Goal: Transaction & Acquisition: Purchase product/service

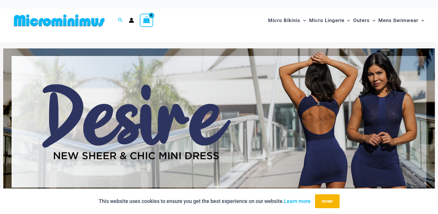
scroll to position [58, 0]
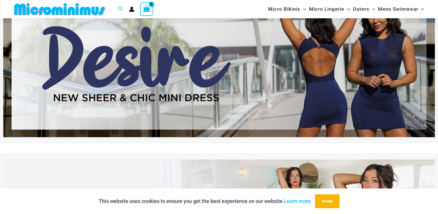
click at [417, 147] on div "Shop Sometimes Red Maxi Dress Now!" at bounding box center [219, 159] width 438 height 350
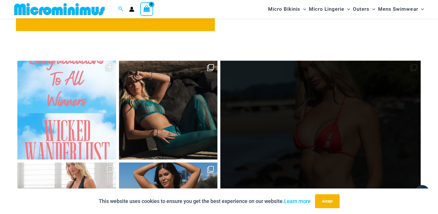
scroll to position [2516, 0]
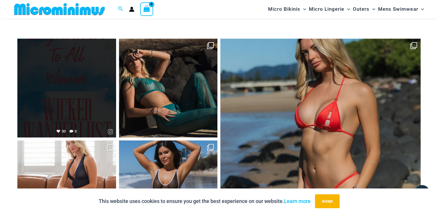
click at [71, 99] on link "Open" at bounding box center [66, 88] width 99 height 99
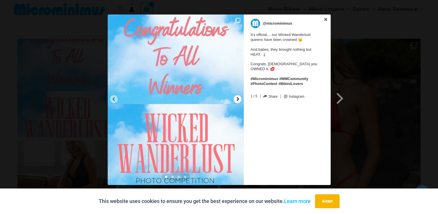
click at [238, 99] on icon at bounding box center [238, 99] width 2 height 4
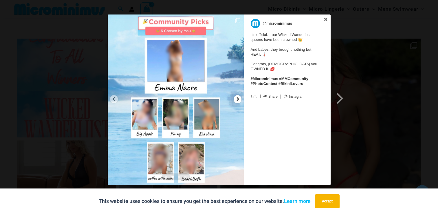
click at [238, 99] on icon at bounding box center [238, 99] width 2 height 4
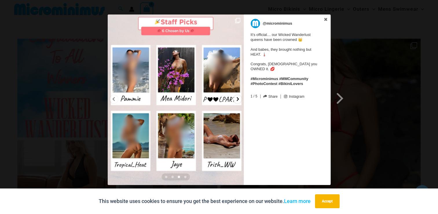
click at [238, 99] on icon at bounding box center [238, 99] width 2 height 4
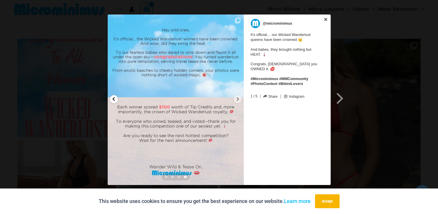
click at [116, 100] on div at bounding box center [114, 99] width 8 height 8
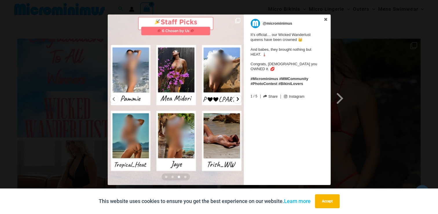
click at [239, 101] on div at bounding box center [238, 99] width 8 height 8
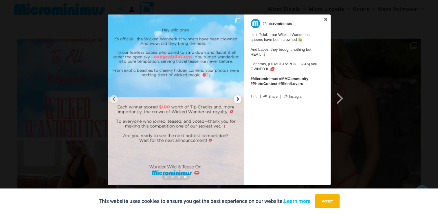
click at [239, 101] on div at bounding box center [238, 99] width 8 height 8
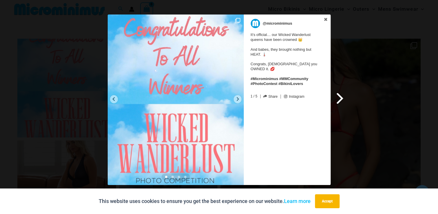
click at [341, 99] on span at bounding box center [340, 98] width 10 height 13
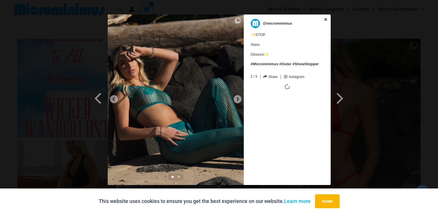
click at [236, 101] on div at bounding box center [238, 99] width 8 height 8
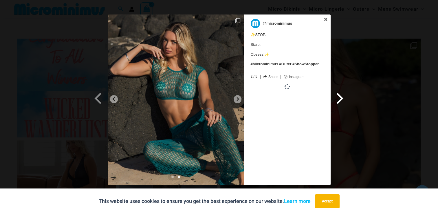
click at [340, 99] on span at bounding box center [340, 98] width 10 height 13
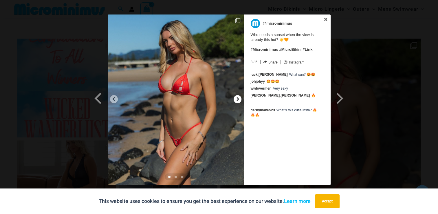
click at [238, 101] on icon at bounding box center [238, 99] width 4 height 4
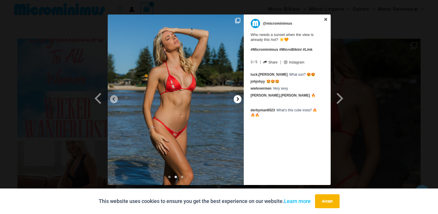
click at [238, 101] on icon at bounding box center [238, 99] width 4 height 4
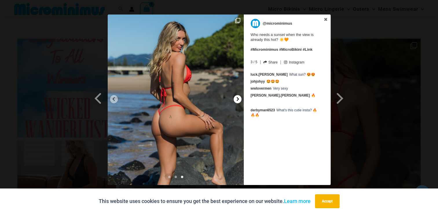
click at [238, 101] on icon at bounding box center [238, 99] width 4 height 4
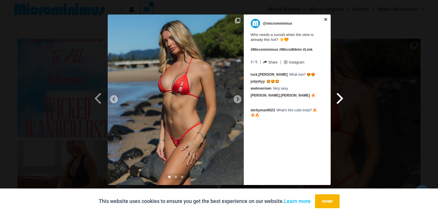
click at [339, 100] on span at bounding box center [340, 98] width 10 height 13
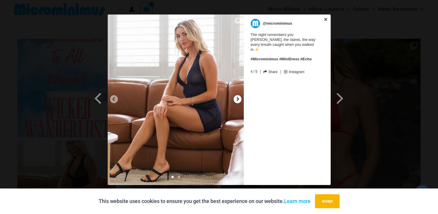
click at [239, 98] on icon at bounding box center [238, 99] width 4 height 4
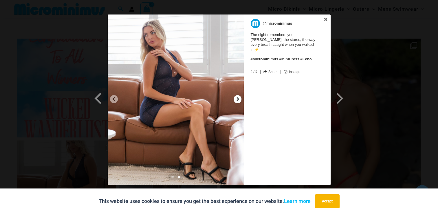
click at [239, 98] on icon at bounding box center [238, 99] width 4 height 4
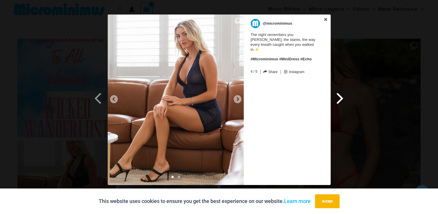
click at [338, 99] on span at bounding box center [340, 98] width 10 height 13
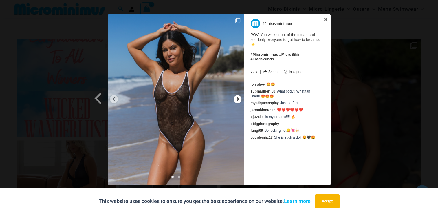
click at [238, 101] on icon at bounding box center [238, 99] width 4 height 4
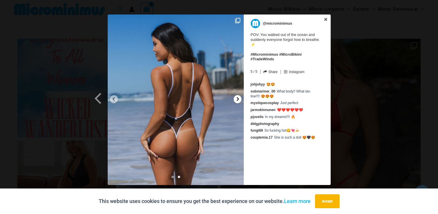
click at [238, 101] on icon at bounding box center [238, 99] width 4 height 4
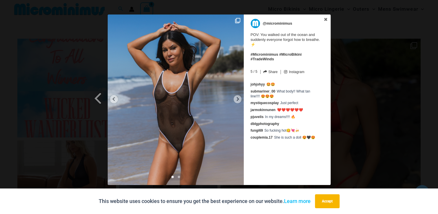
click at [392, 83] on div "Previous Slide Next Slide @microminimus POV: You walked out of the ocean and su…" at bounding box center [219, 100] width 438 height 172
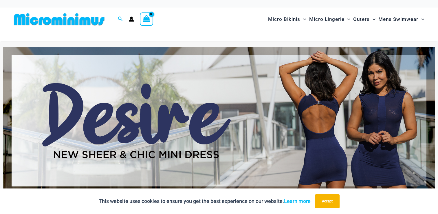
scroll to position [0, 0]
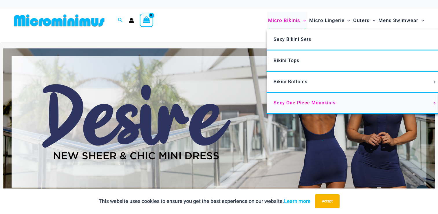
click at [297, 104] on span "Sexy One Piece Monokinis" at bounding box center [305, 103] width 62 height 6
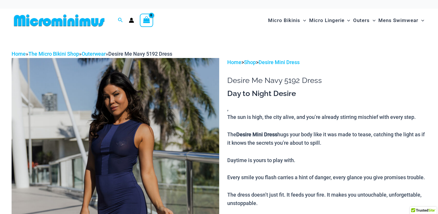
click at [415, 76] on h1 "Desire Me Navy 5192 Dress" at bounding box center [326, 80] width 199 height 9
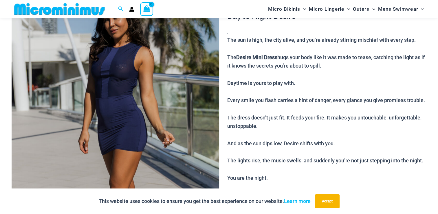
scroll to position [82, 0]
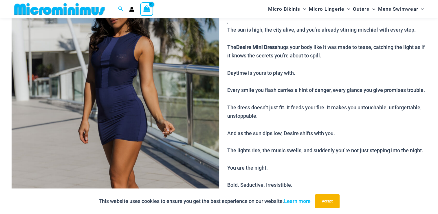
click at [171, 90] on img at bounding box center [116, 126] width 208 height 311
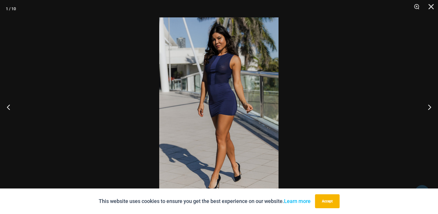
click at [249, 93] on img at bounding box center [218, 106] width 119 height 179
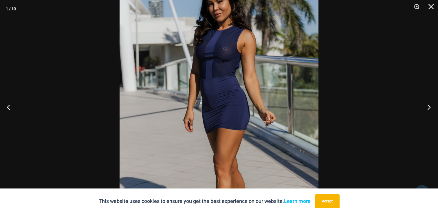
click at [426, 110] on button "Next" at bounding box center [428, 106] width 22 height 29
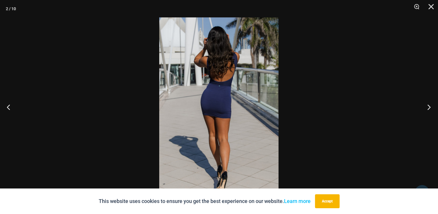
click at [426, 110] on button "Next" at bounding box center [428, 106] width 22 height 29
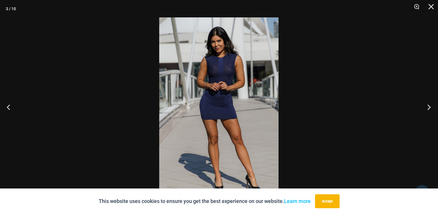
click at [426, 110] on button "Next" at bounding box center [428, 106] width 22 height 29
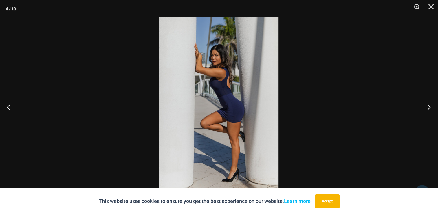
click at [426, 110] on button "Next" at bounding box center [428, 106] width 22 height 29
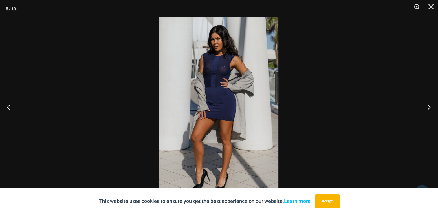
click at [426, 110] on button "Next" at bounding box center [428, 106] width 22 height 29
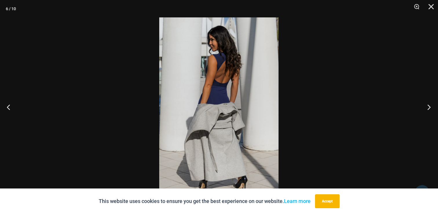
click at [426, 110] on button "Next" at bounding box center [428, 106] width 22 height 29
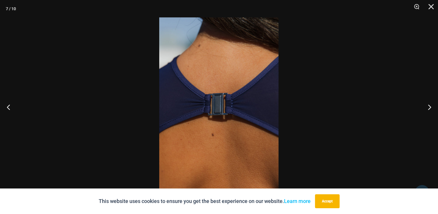
click at [237, 109] on img at bounding box center [218, 106] width 119 height 179
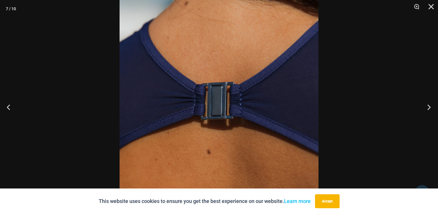
click at [428, 107] on button "Next" at bounding box center [428, 106] width 22 height 29
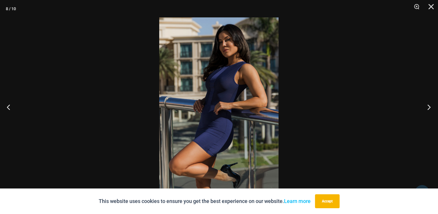
click at [428, 107] on button "Next" at bounding box center [428, 106] width 22 height 29
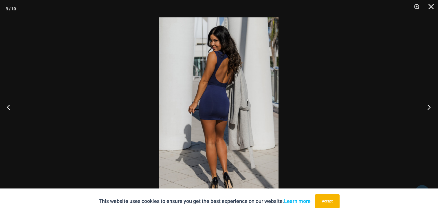
click at [428, 107] on button "Next" at bounding box center [428, 106] width 22 height 29
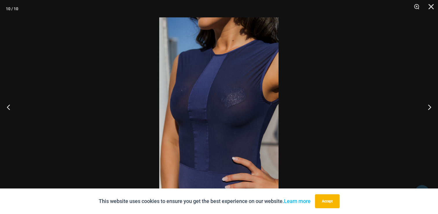
click at [239, 108] on img at bounding box center [218, 106] width 119 height 179
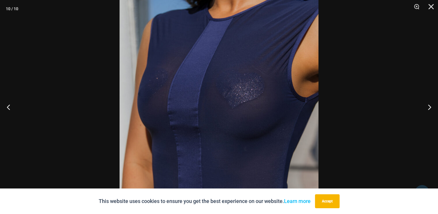
click at [239, 108] on img at bounding box center [219, 106] width 199 height 298
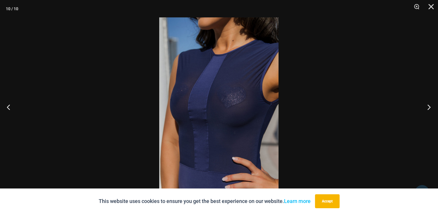
click at [432, 109] on button "Next" at bounding box center [428, 106] width 22 height 29
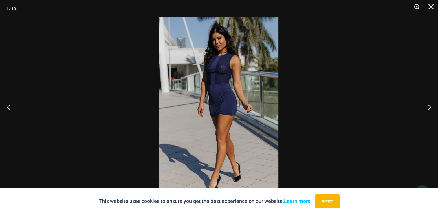
click at [411, 87] on div at bounding box center [219, 107] width 438 height 214
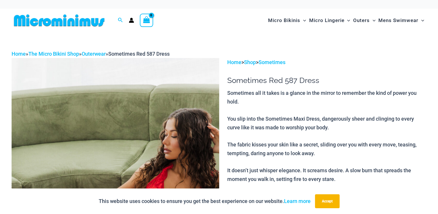
click at [176, 120] on img at bounding box center [116, 213] width 208 height 311
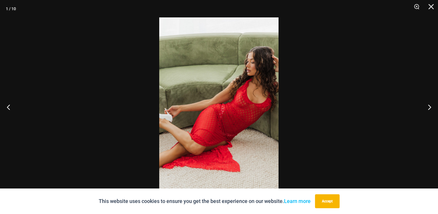
click at [224, 108] on img at bounding box center [218, 106] width 119 height 179
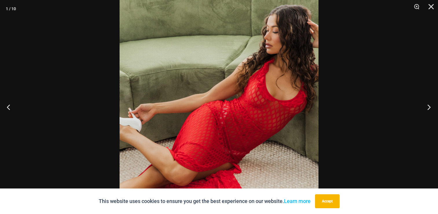
click at [426, 108] on button "Next" at bounding box center [428, 106] width 22 height 29
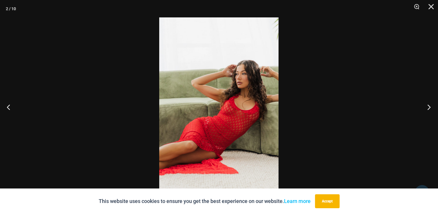
click at [426, 108] on button "Next" at bounding box center [428, 106] width 22 height 29
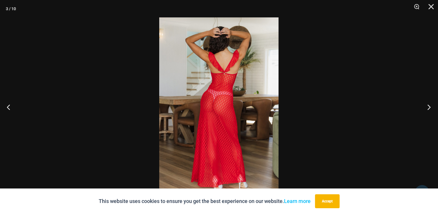
click at [426, 108] on button "Next" at bounding box center [428, 106] width 22 height 29
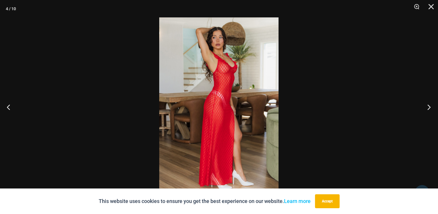
click at [426, 108] on button "Next" at bounding box center [428, 106] width 22 height 29
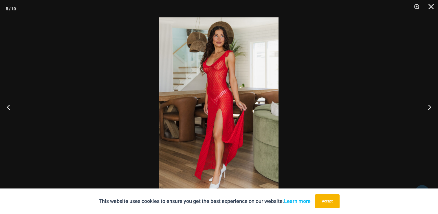
click at [197, 91] on img at bounding box center [218, 106] width 119 height 179
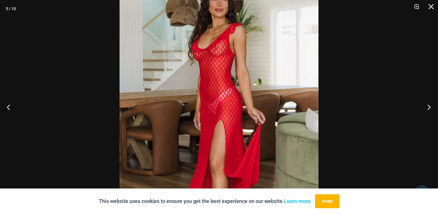
click at [427, 105] on button "Next" at bounding box center [428, 106] width 22 height 29
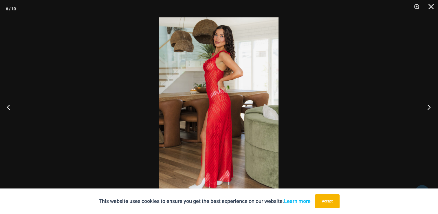
click at [427, 105] on button "Next" at bounding box center [428, 106] width 22 height 29
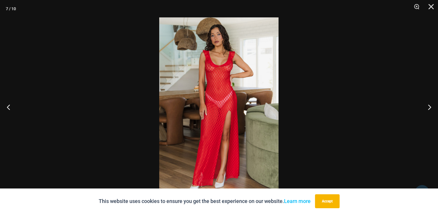
click at [240, 84] on img at bounding box center [218, 106] width 119 height 179
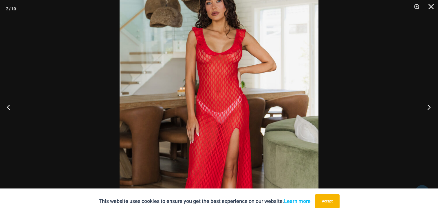
click at [427, 106] on button "Next" at bounding box center [428, 106] width 22 height 29
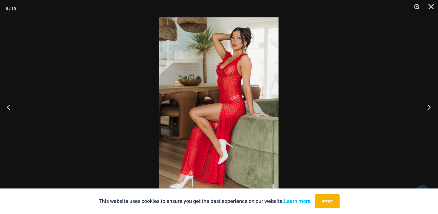
click at [427, 106] on button "Next" at bounding box center [428, 106] width 22 height 29
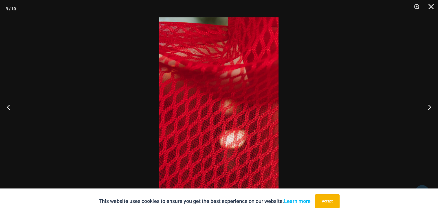
click at [255, 149] on img at bounding box center [218, 106] width 119 height 179
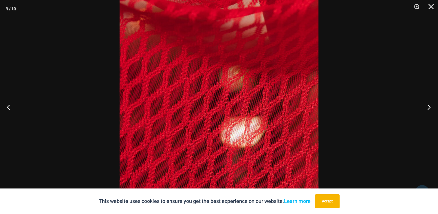
click at [428, 110] on button "Next" at bounding box center [428, 106] width 22 height 29
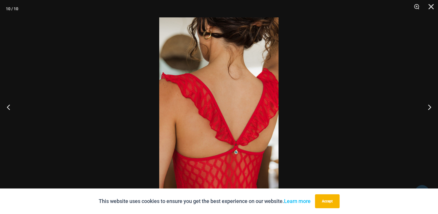
click at [234, 166] on img at bounding box center [218, 106] width 119 height 179
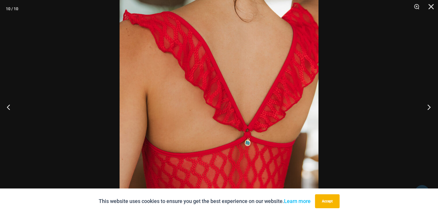
click at [425, 108] on button "Next" at bounding box center [428, 106] width 22 height 29
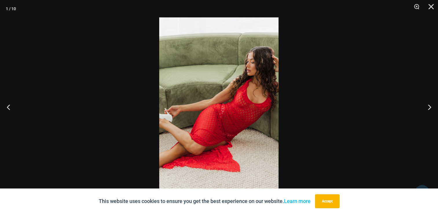
click at [388, 82] on div at bounding box center [219, 107] width 438 height 214
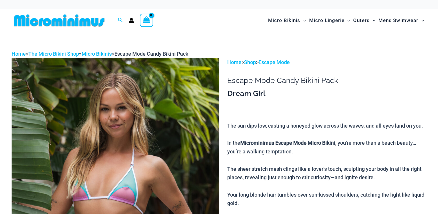
click at [202, 104] on img at bounding box center [116, 213] width 208 height 311
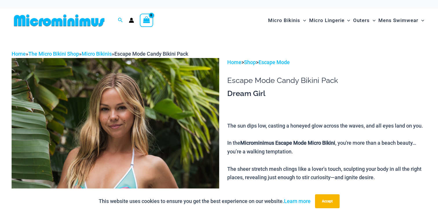
click at [197, 110] on img at bounding box center [116, 213] width 208 height 311
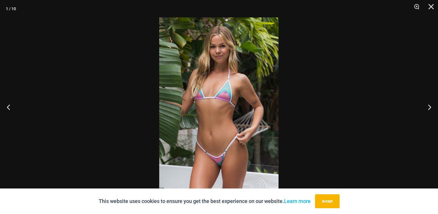
click at [225, 111] on img at bounding box center [218, 106] width 119 height 179
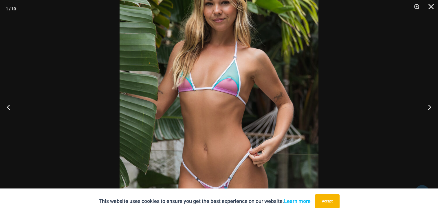
click at [227, 119] on img at bounding box center [219, 104] width 199 height 298
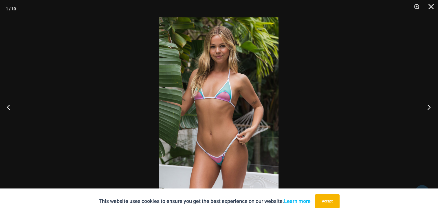
click at [430, 106] on button "Next" at bounding box center [428, 106] width 22 height 29
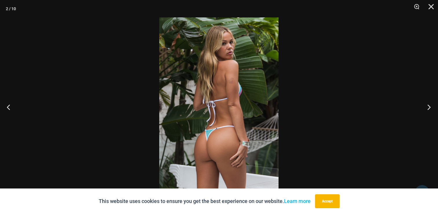
click at [430, 106] on button "Next" at bounding box center [428, 106] width 22 height 29
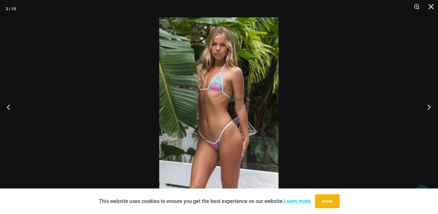
click at [430, 106] on button "Next" at bounding box center [428, 106] width 22 height 29
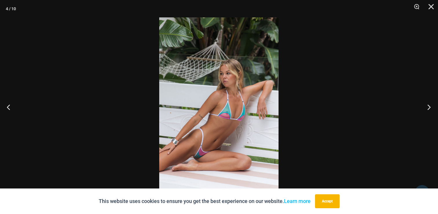
click at [430, 106] on button "Next" at bounding box center [428, 106] width 22 height 29
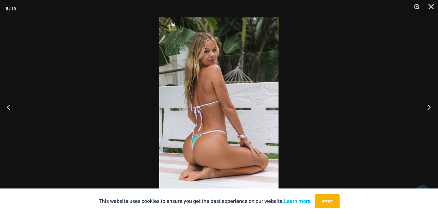
click at [430, 106] on button "Next" at bounding box center [428, 106] width 22 height 29
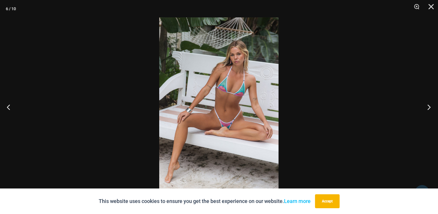
click at [430, 106] on button "Next" at bounding box center [428, 106] width 22 height 29
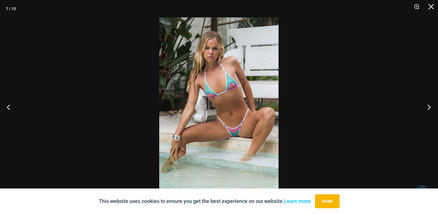
click at [430, 106] on button "Next" at bounding box center [428, 106] width 22 height 29
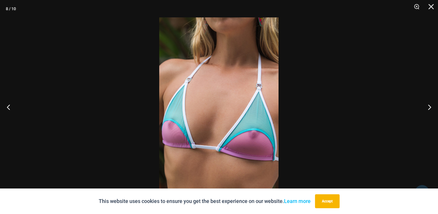
click at [249, 161] on img at bounding box center [218, 106] width 119 height 179
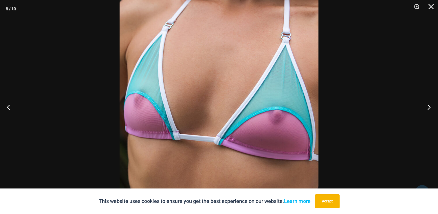
click at [426, 106] on button "Next" at bounding box center [428, 106] width 22 height 29
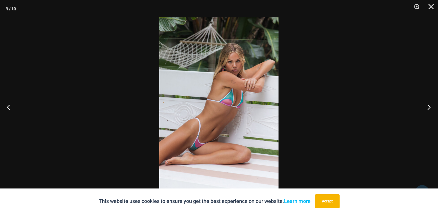
click at [426, 106] on button "Next" at bounding box center [428, 106] width 22 height 29
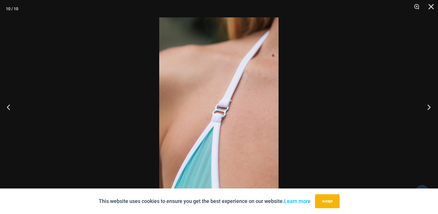
click at [426, 106] on button "Next" at bounding box center [428, 106] width 22 height 29
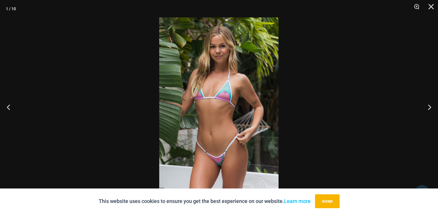
click at [410, 76] on div at bounding box center [219, 107] width 438 height 214
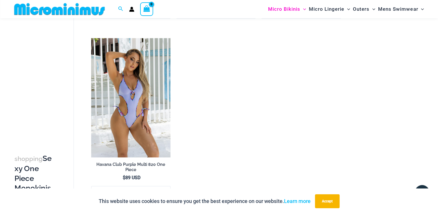
scroll to position [1096, 0]
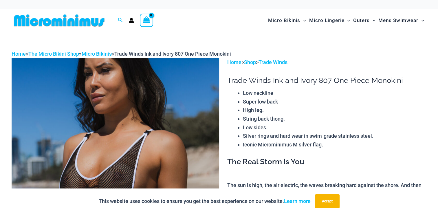
click at [137, 107] on img at bounding box center [116, 213] width 208 height 311
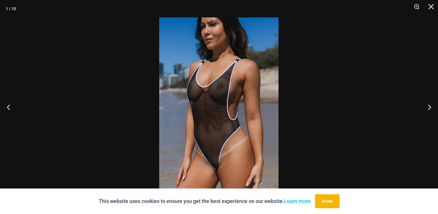
click at [225, 128] on img at bounding box center [218, 106] width 119 height 179
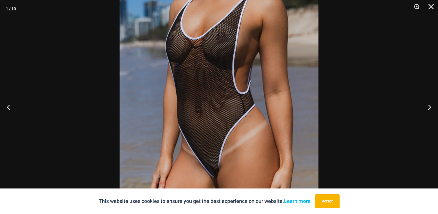
click at [242, 130] on img at bounding box center [219, 72] width 199 height 298
click at [425, 106] on button "Next" at bounding box center [428, 106] width 22 height 29
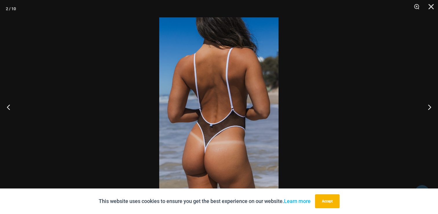
click at [235, 143] on img at bounding box center [218, 106] width 119 height 179
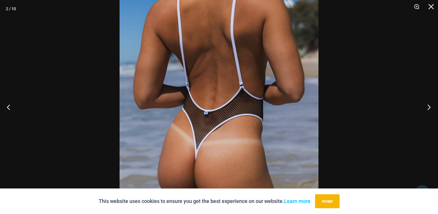
click at [427, 109] on button "Next" at bounding box center [428, 106] width 22 height 29
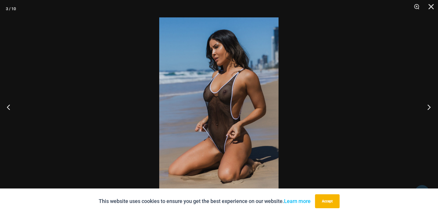
click at [427, 109] on button "Next" at bounding box center [428, 106] width 22 height 29
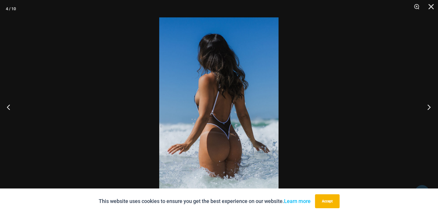
click at [427, 109] on button "Next" at bounding box center [428, 106] width 22 height 29
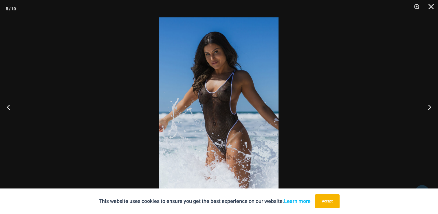
click at [241, 126] on img at bounding box center [218, 106] width 119 height 179
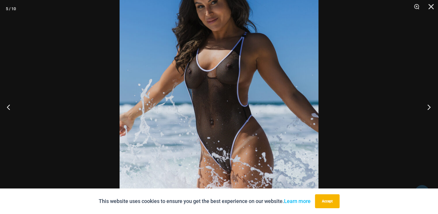
click at [426, 106] on button "Next" at bounding box center [428, 106] width 22 height 29
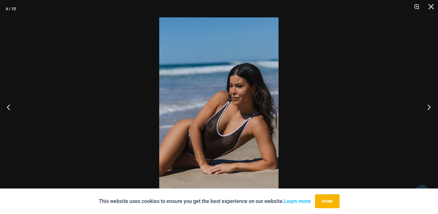
click at [426, 106] on button "Next" at bounding box center [428, 106] width 22 height 29
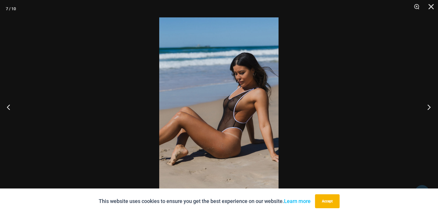
click at [426, 106] on button "Next" at bounding box center [428, 106] width 22 height 29
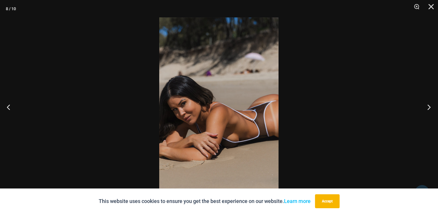
click at [426, 106] on button "Next" at bounding box center [428, 106] width 22 height 29
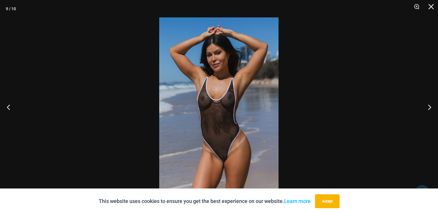
click at [236, 155] on img at bounding box center [218, 106] width 119 height 179
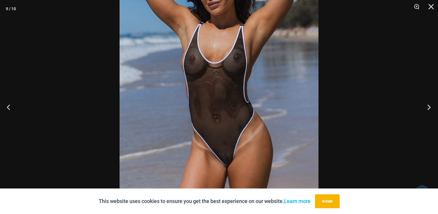
click at [427, 107] on button "Next" at bounding box center [428, 106] width 22 height 29
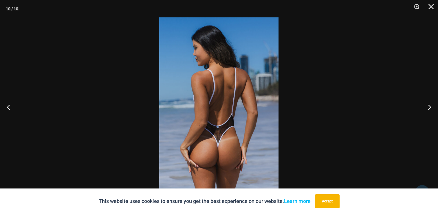
click at [250, 149] on img at bounding box center [218, 106] width 119 height 179
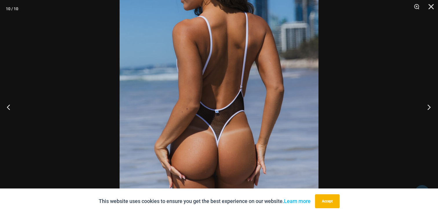
click at [427, 108] on button "Next" at bounding box center [428, 106] width 22 height 29
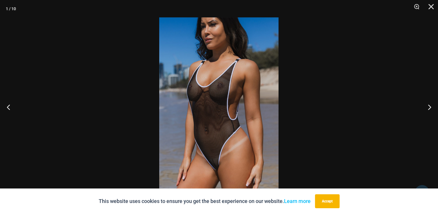
click at [392, 85] on div at bounding box center [219, 107] width 438 height 214
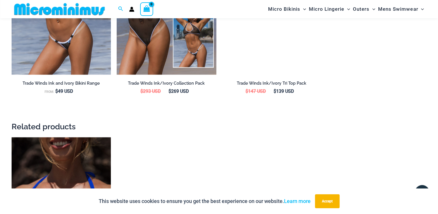
scroll to position [835, 0]
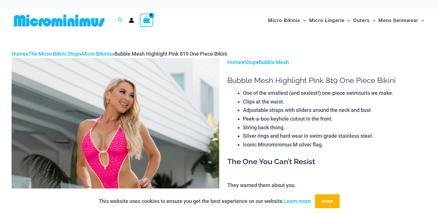
click at [422, 61] on p "Home > Shop > Bubble Mesh" at bounding box center [326, 62] width 199 height 9
click at [201, 111] on img at bounding box center [116, 213] width 208 height 311
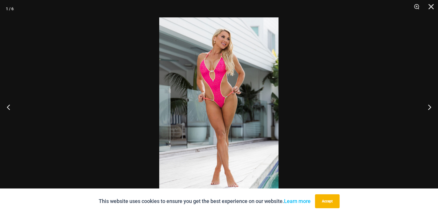
click at [222, 87] on img at bounding box center [218, 106] width 119 height 179
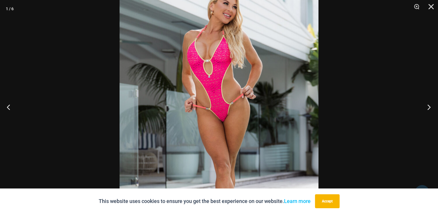
click at [425, 108] on button "Next" at bounding box center [428, 106] width 22 height 29
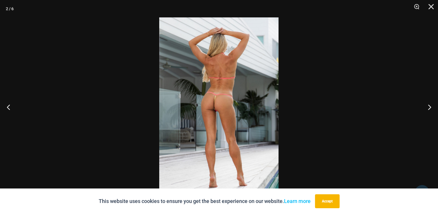
click at [229, 91] on img at bounding box center [218, 106] width 119 height 179
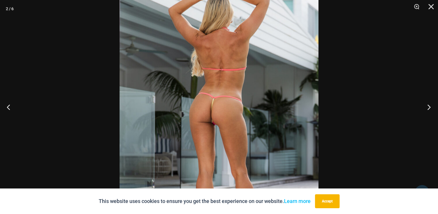
click at [431, 107] on button "Next" at bounding box center [428, 106] width 22 height 29
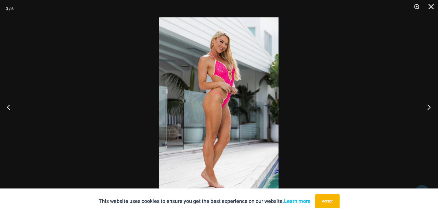
click at [431, 107] on button "Next" at bounding box center [428, 106] width 22 height 29
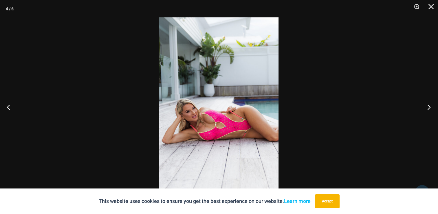
click at [431, 107] on button "Next" at bounding box center [428, 106] width 22 height 29
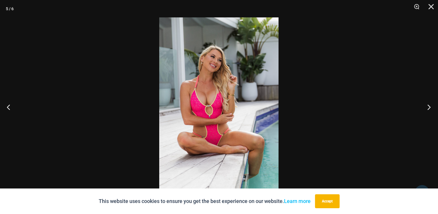
click at [431, 107] on button "Next" at bounding box center [428, 106] width 22 height 29
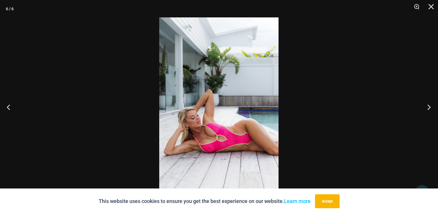
click at [431, 107] on button "Next" at bounding box center [428, 106] width 22 height 29
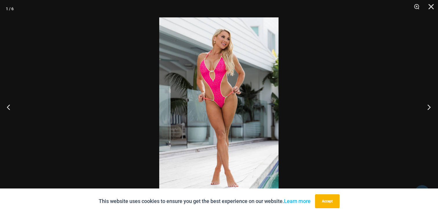
click at [431, 107] on button "Next" at bounding box center [428, 106] width 22 height 29
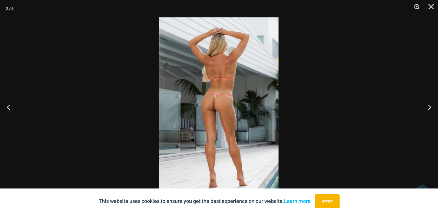
click at [415, 94] on div at bounding box center [219, 107] width 438 height 214
